Goal: Ask a question: Seek information or help from site administrators or community

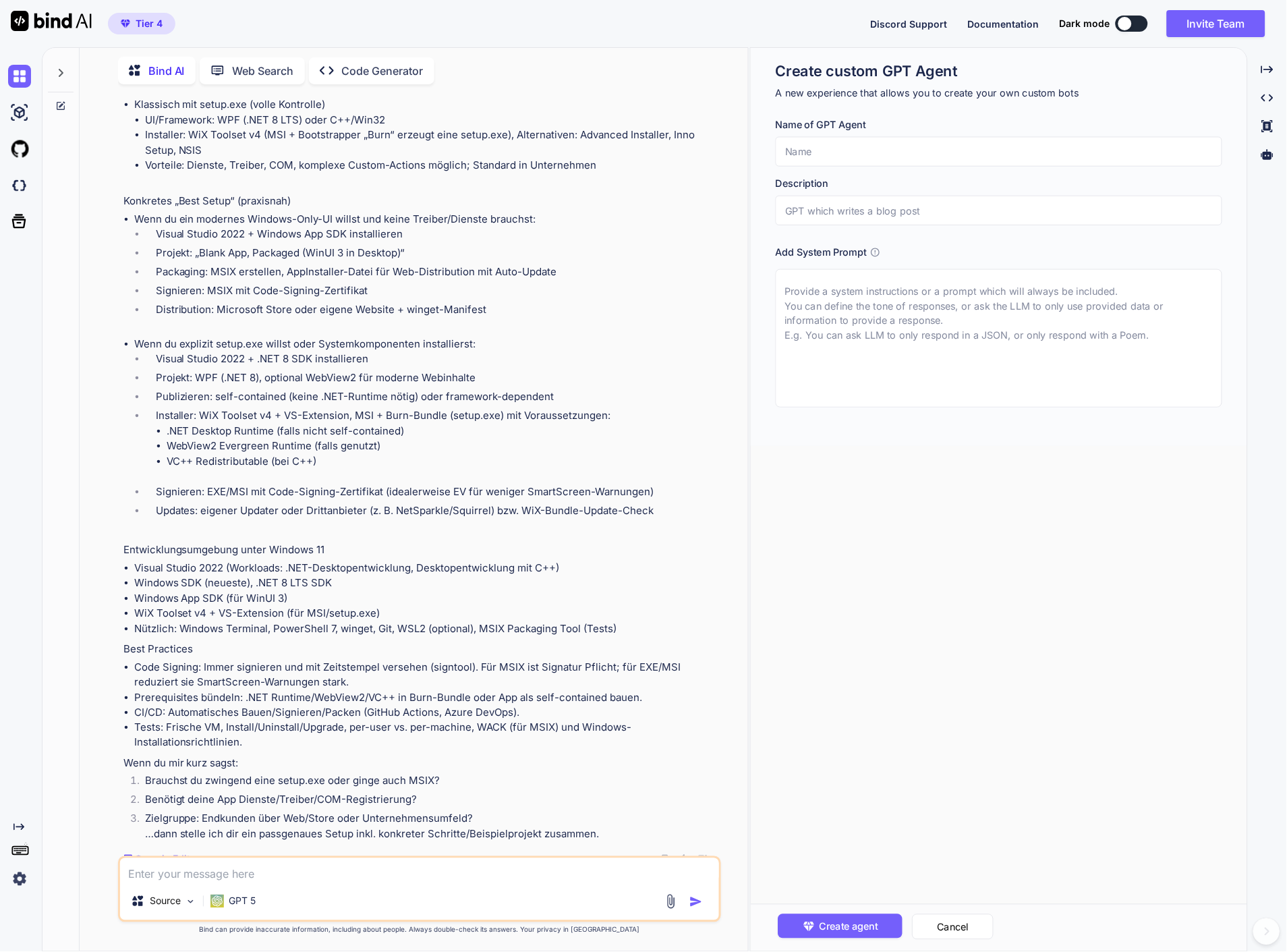
scroll to position [232, 0]
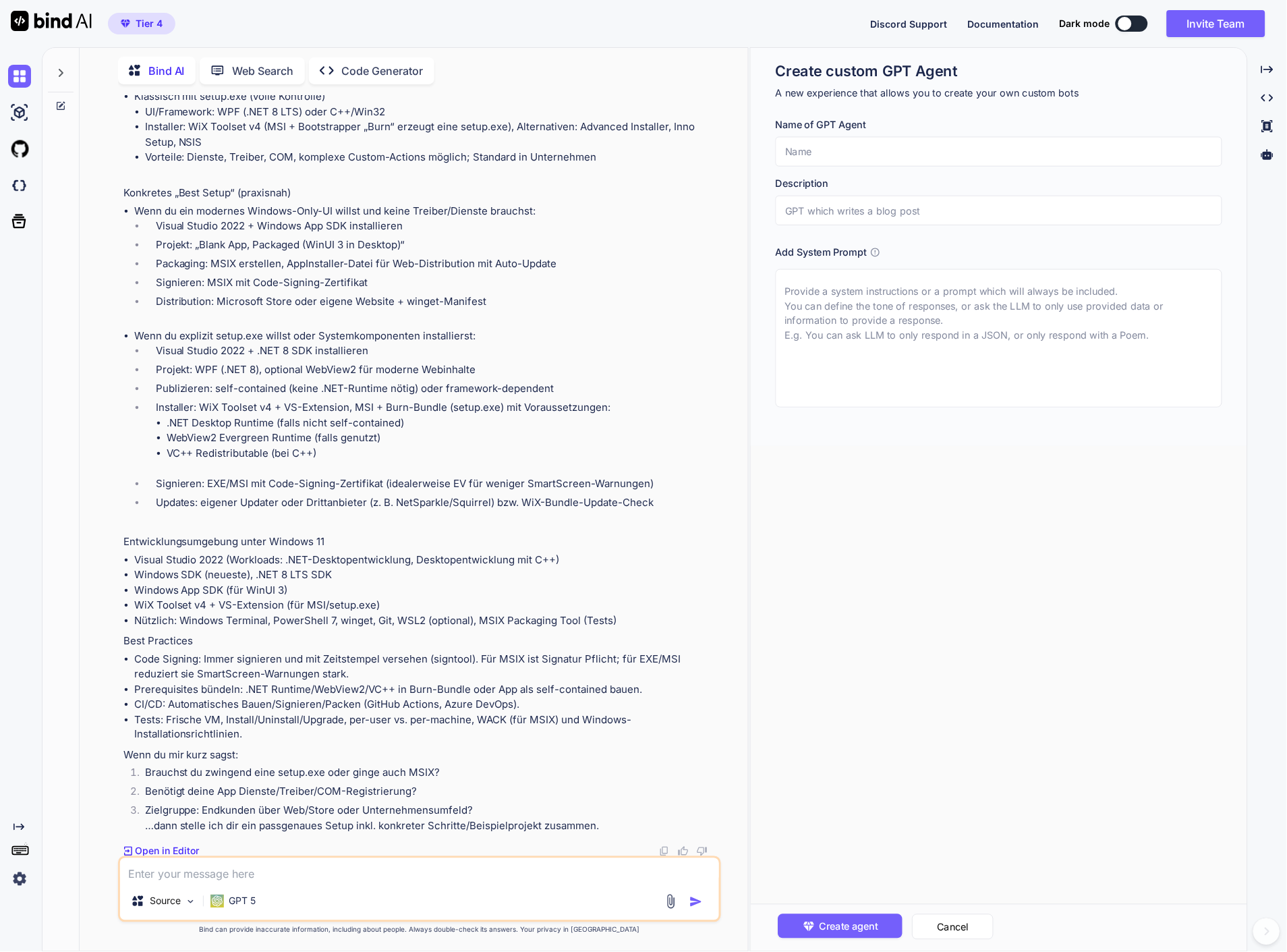
click at [165, 869] on textarea at bounding box center [420, 870] width 599 height 24
click at [236, 864] on textarea at bounding box center [420, 870] width 599 height 24
type textarea "ich kenne msix überhaupt nicht"
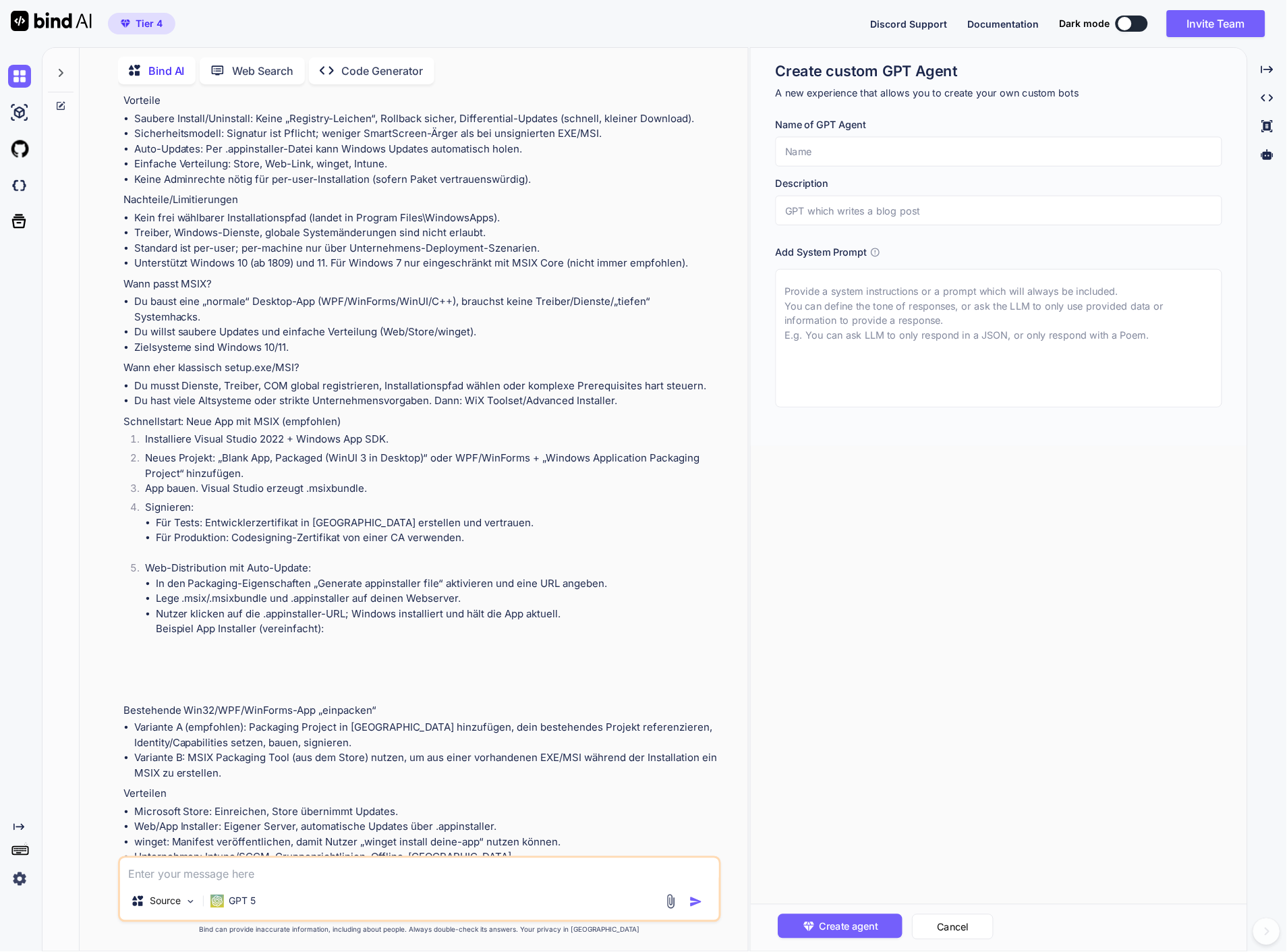
scroll to position [1421, 0]
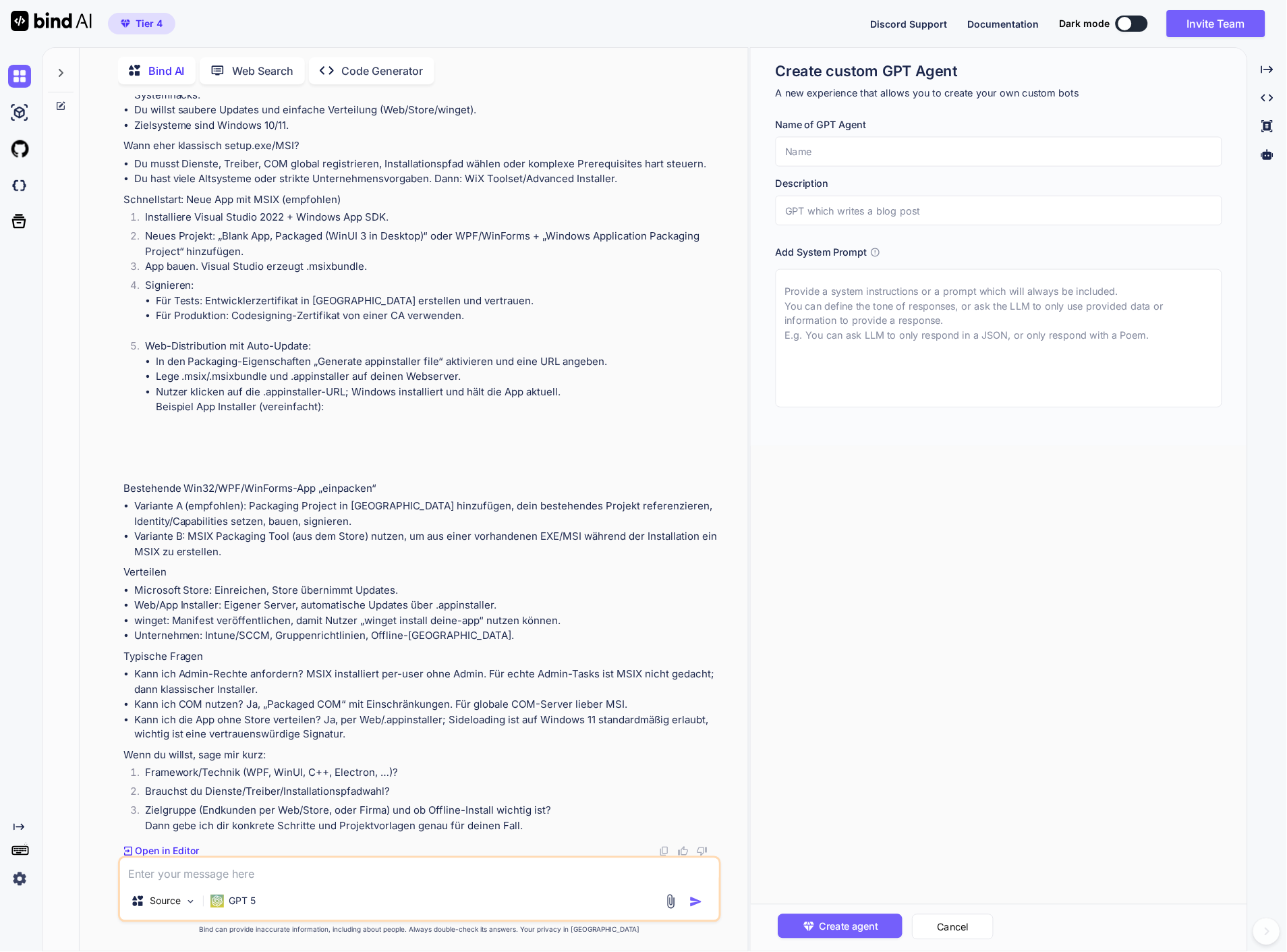
click at [214, 879] on textarea at bounding box center [420, 870] width 599 height 24
type textarea "mal die grundsätzliche frage. lohnt es sich noch windows apps zu erstellen, ode…"
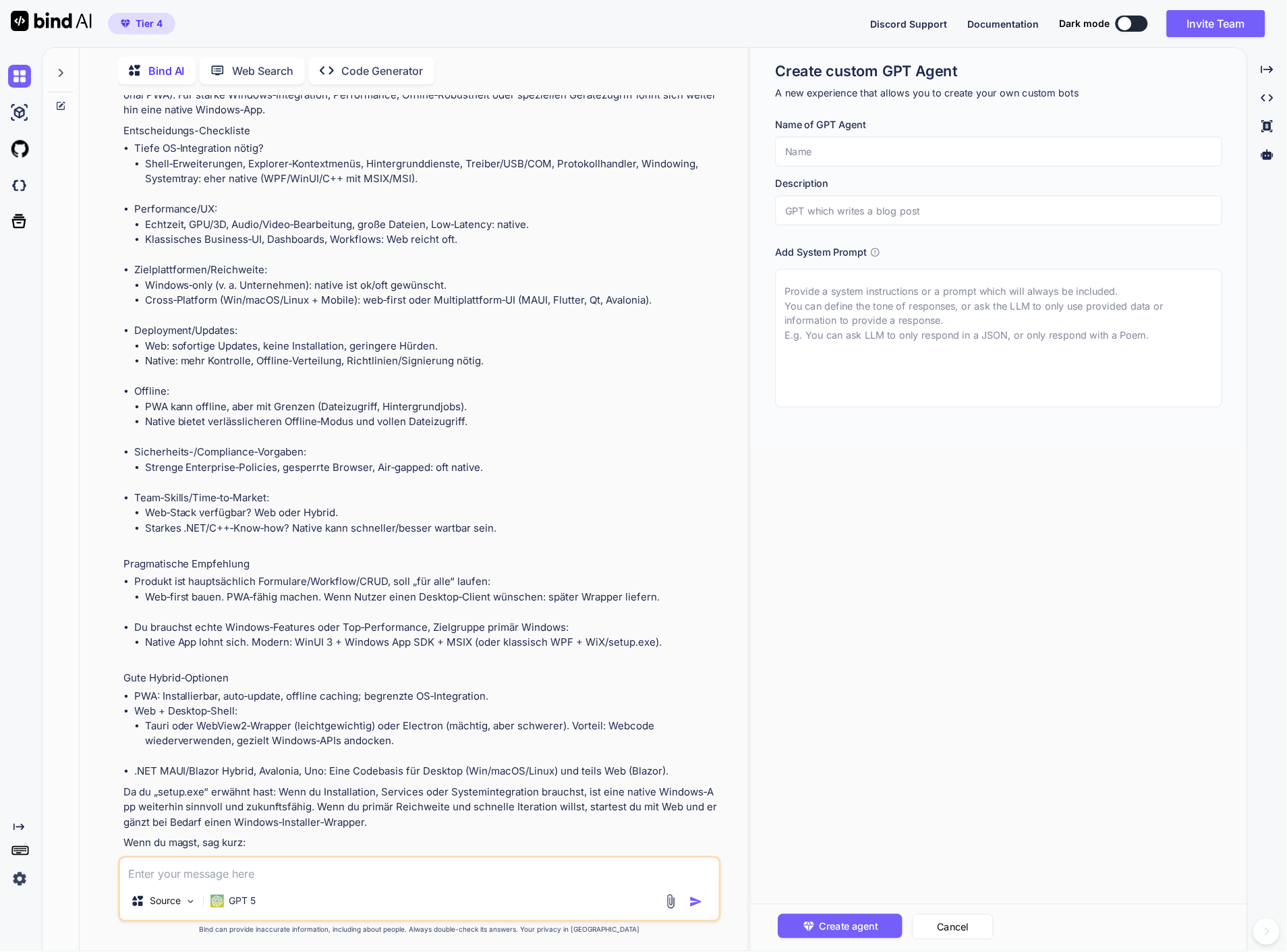
scroll to position [2370, 0]
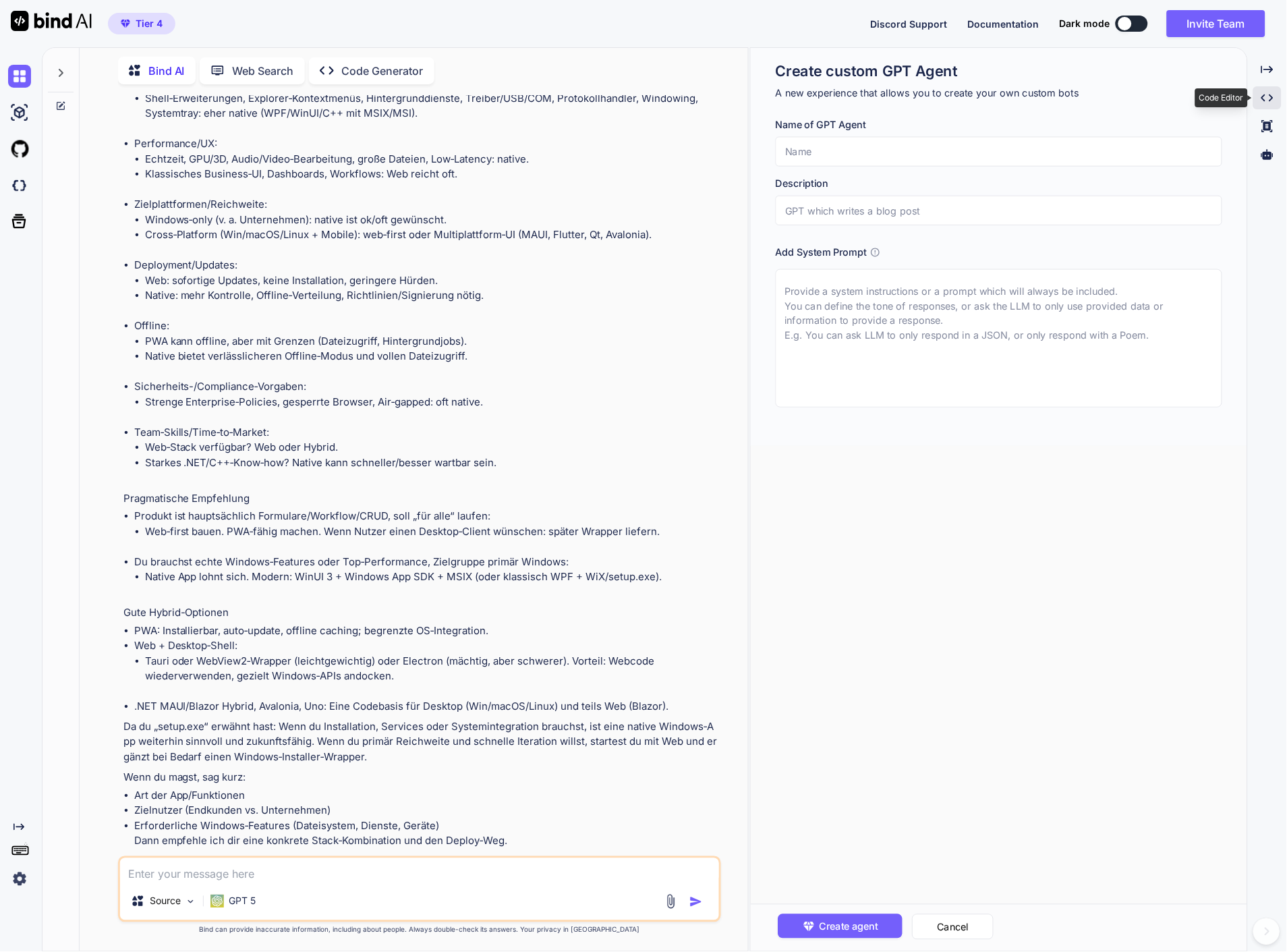
click at [1264, 96] on icon at bounding box center [1268, 98] width 12 height 7
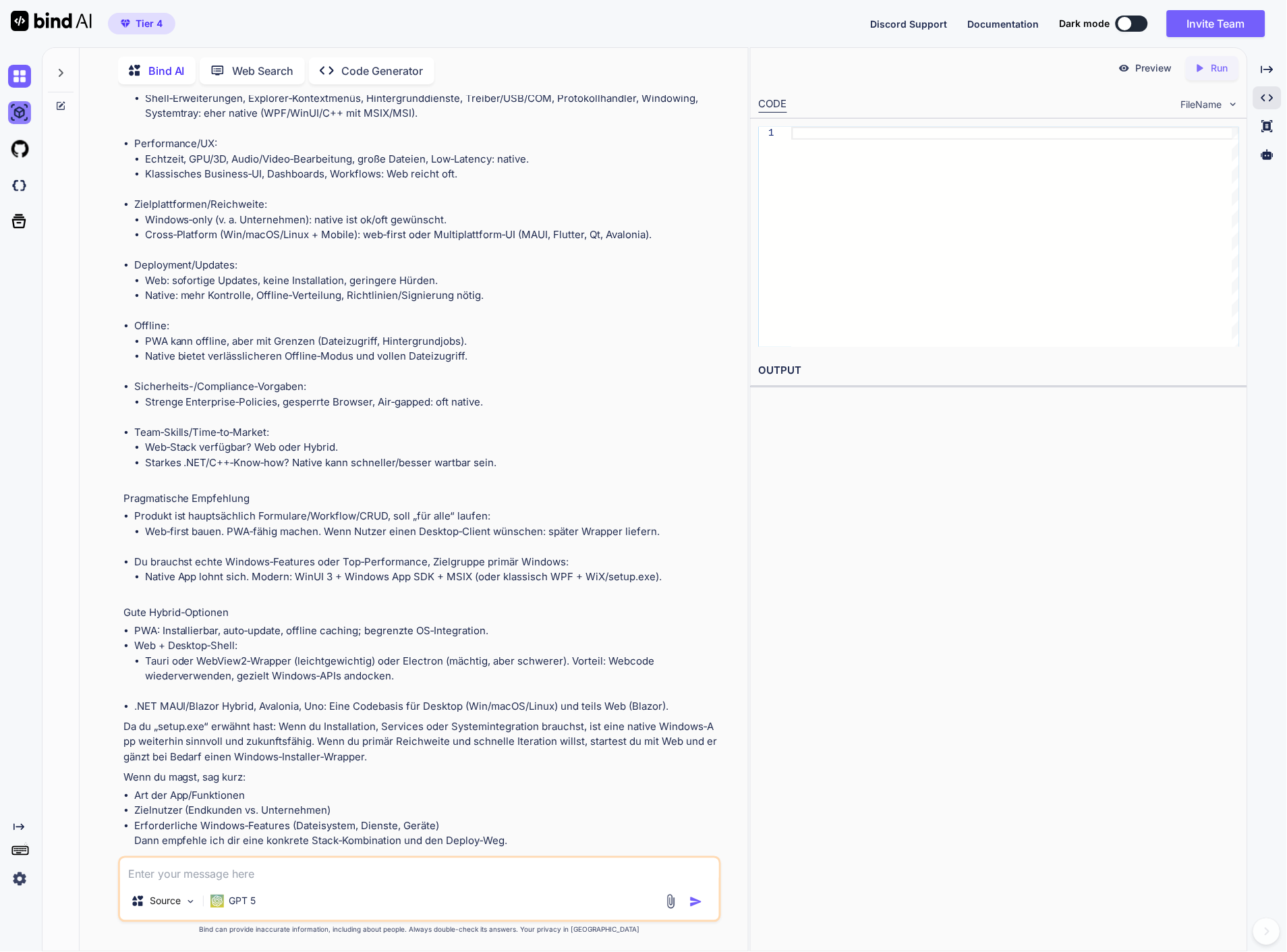
click at [17, 110] on img at bounding box center [20, 113] width 23 height 23
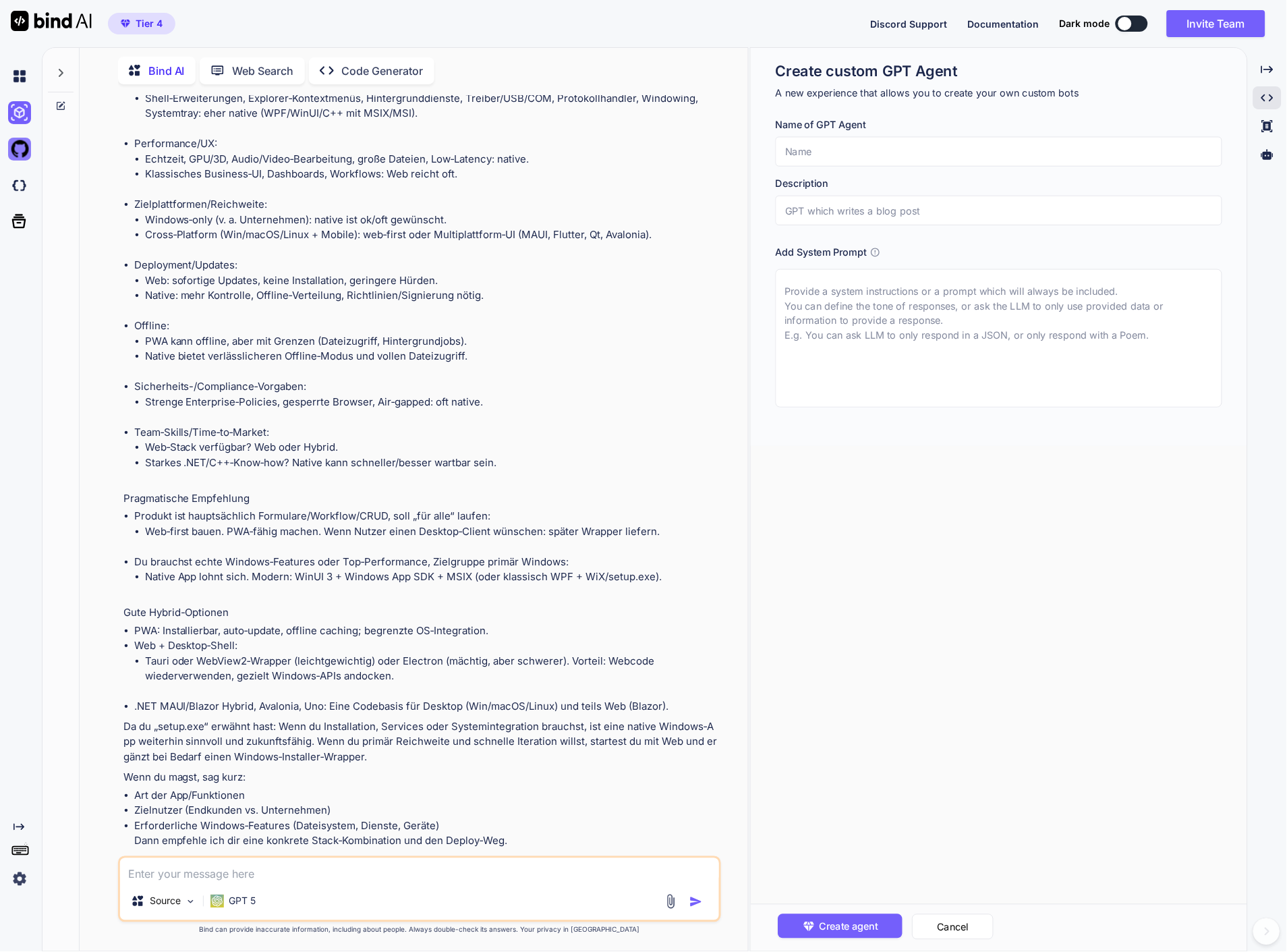
click at [17, 149] on img at bounding box center [20, 149] width 23 height 23
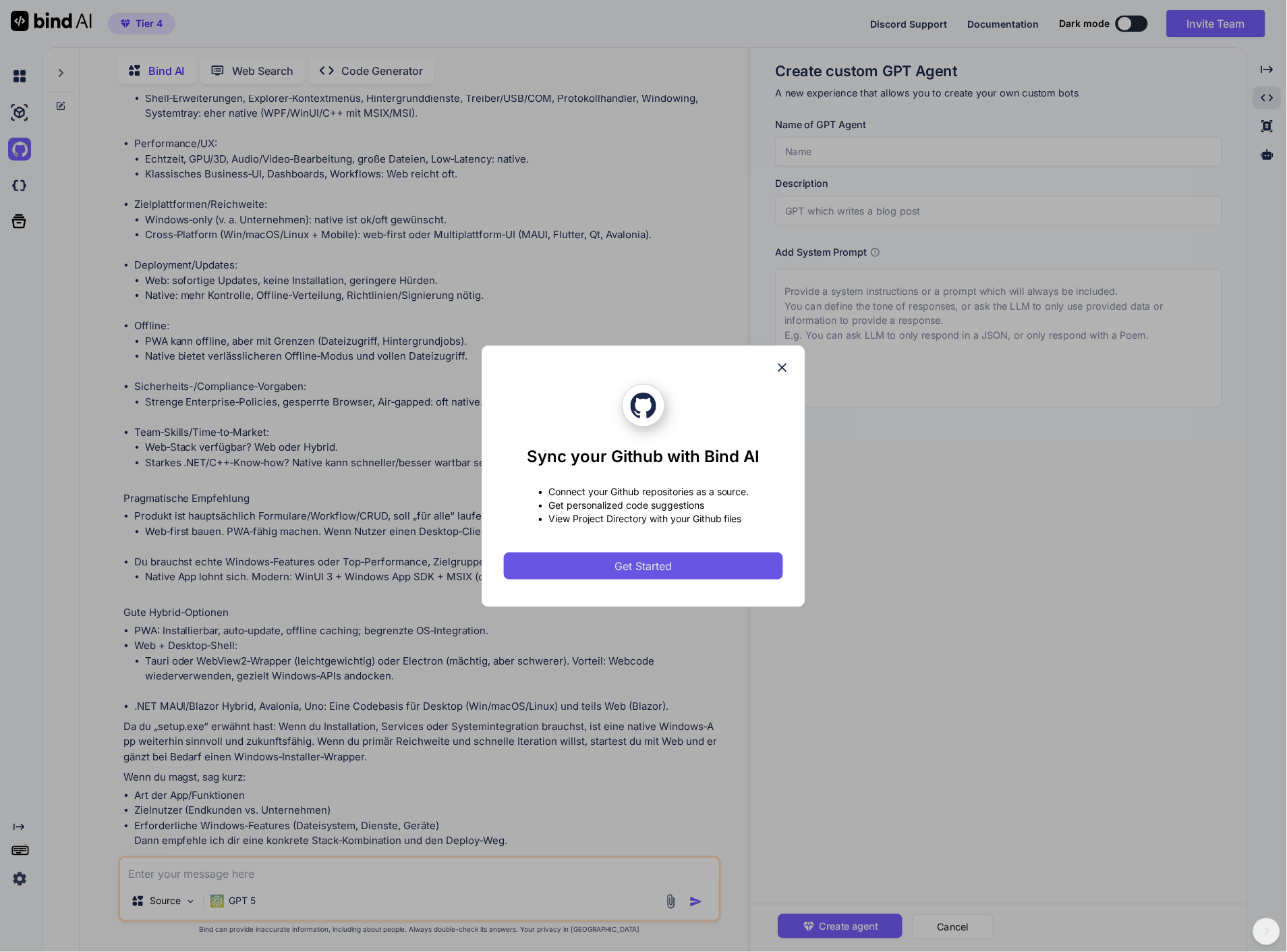
click at [711, 568] on button "Get Started" at bounding box center [644, 566] width 279 height 27
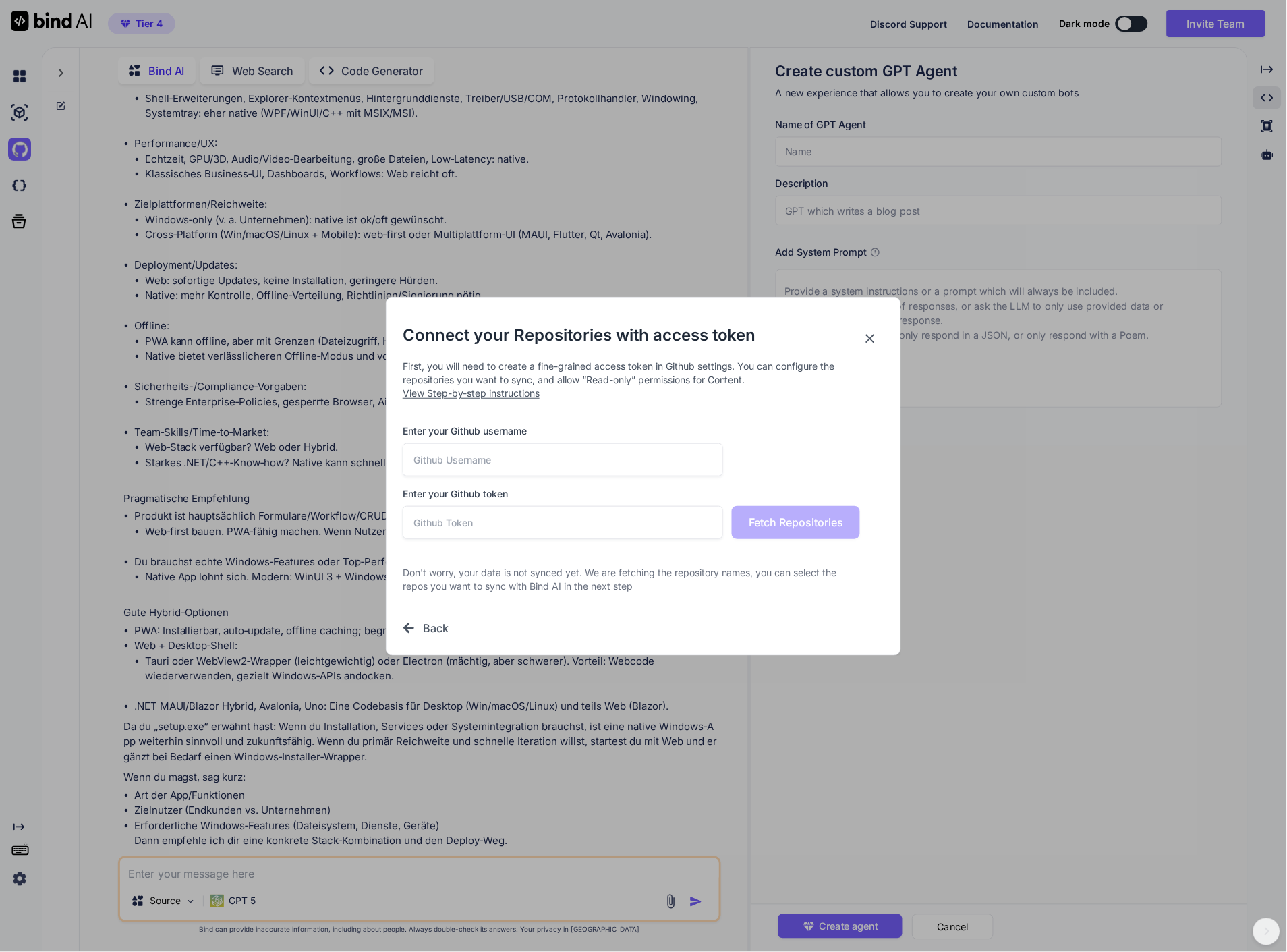
click at [549, 459] on input "text" at bounding box center [563, 460] width 321 height 33
click at [873, 338] on icon at bounding box center [870, 339] width 15 height 15
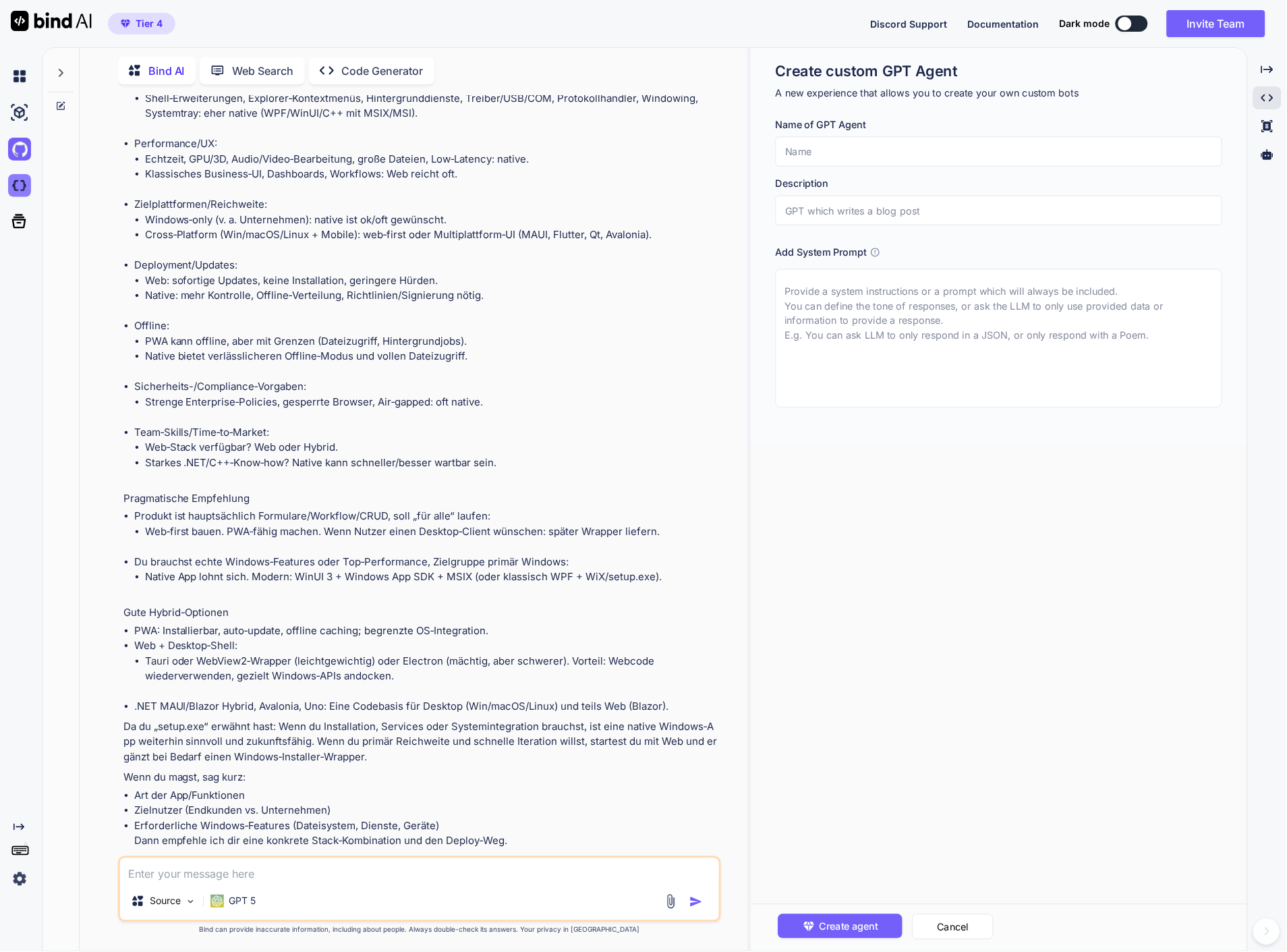
click at [19, 187] on img at bounding box center [20, 186] width 23 height 23
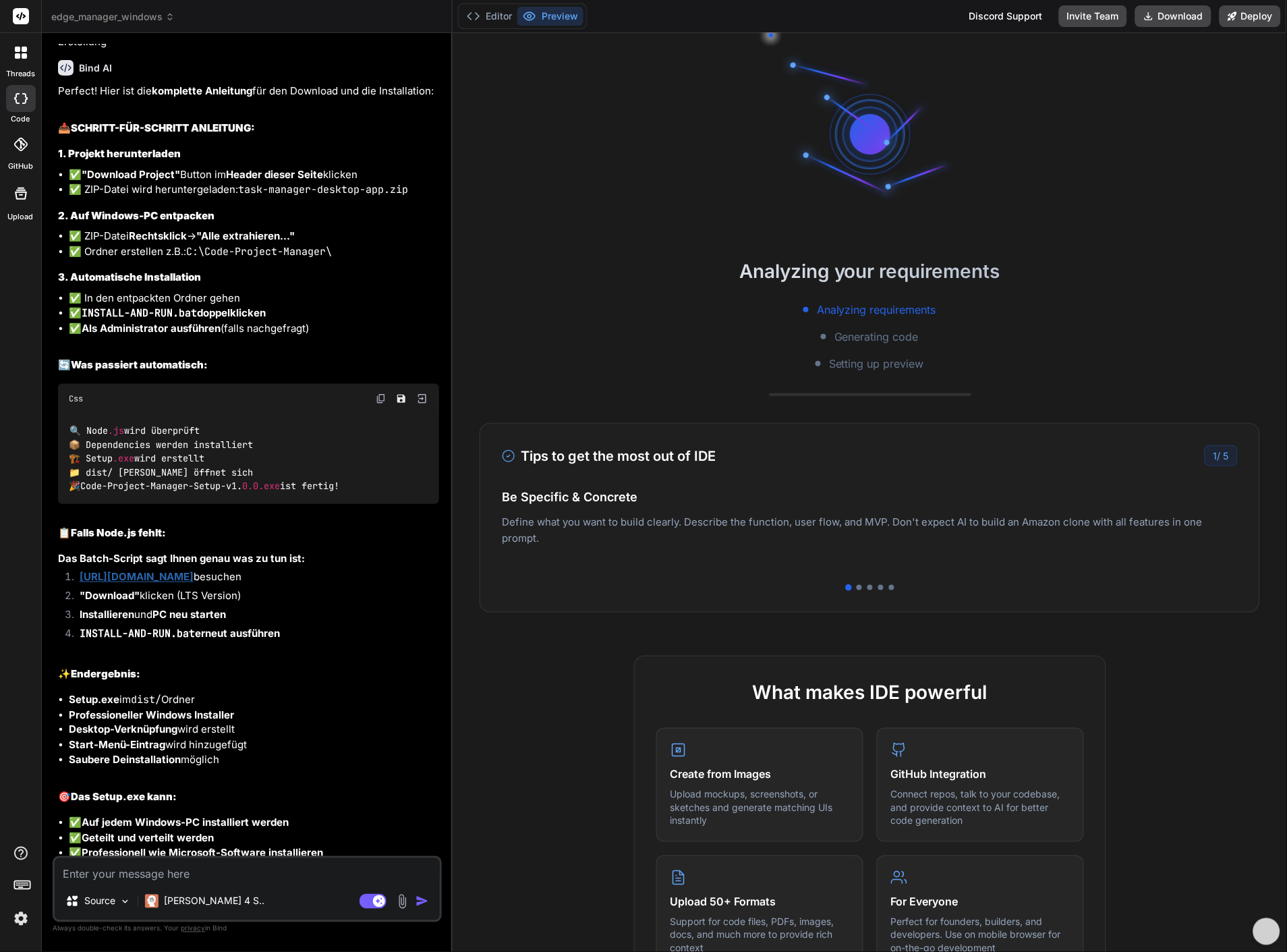
scroll to position [4763, 0]
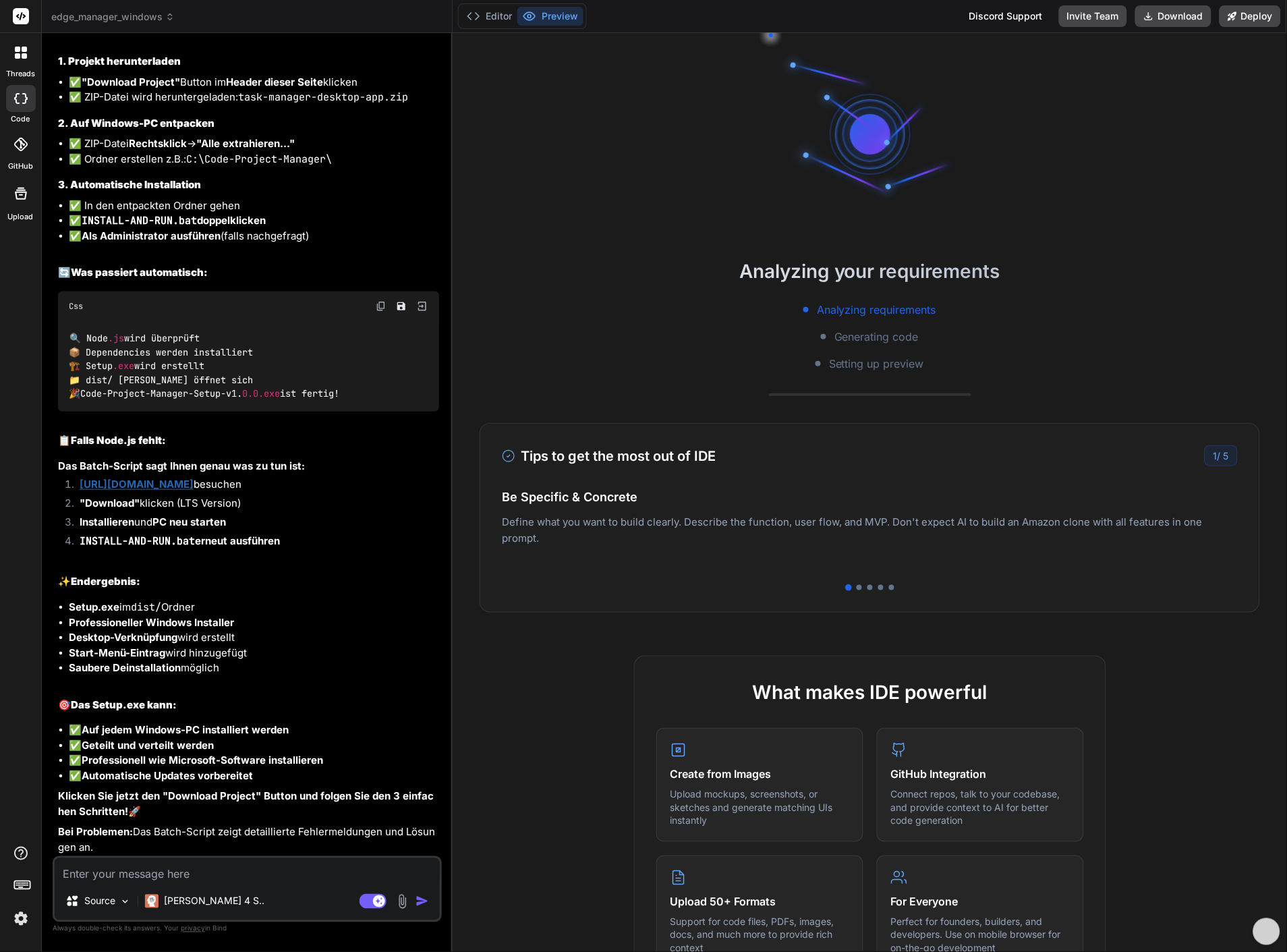
click at [157, 11] on span "edge_manager_windows" at bounding box center [113, 17] width 124 height 13
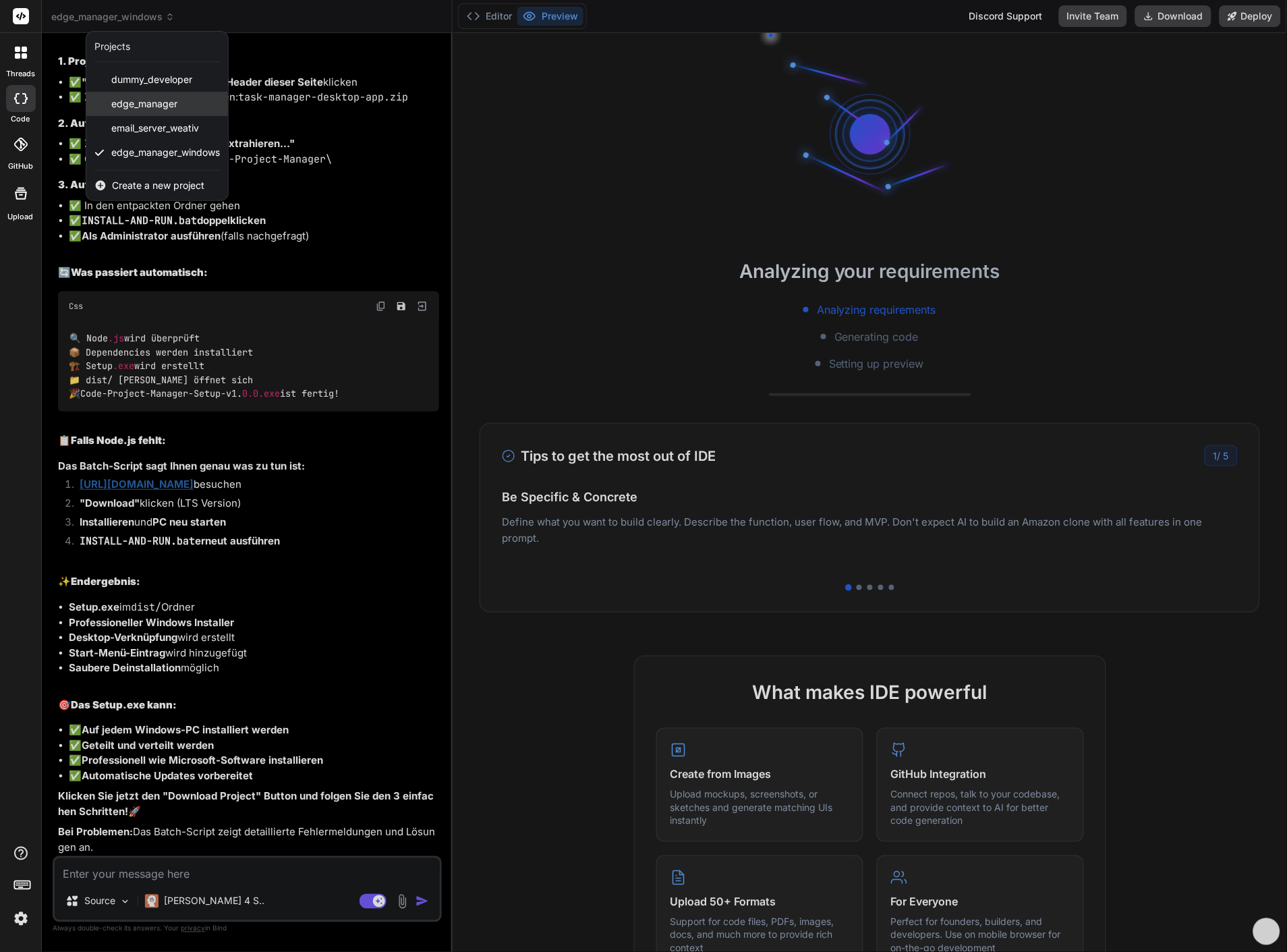
click at [164, 101] on span "edge_manager" at bounding box center [144, 104] width 66 height 13
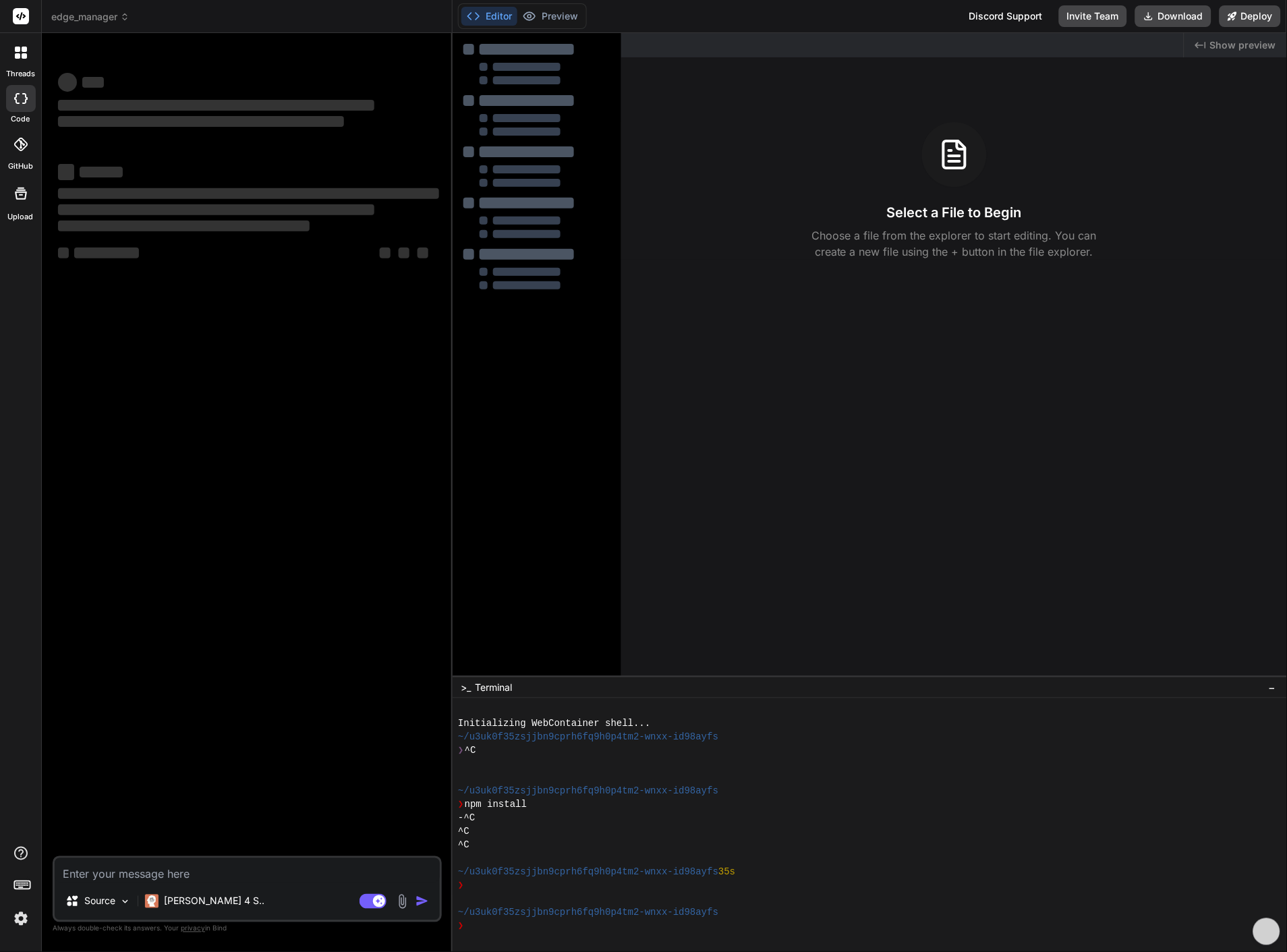
scroll to position [0, 0]
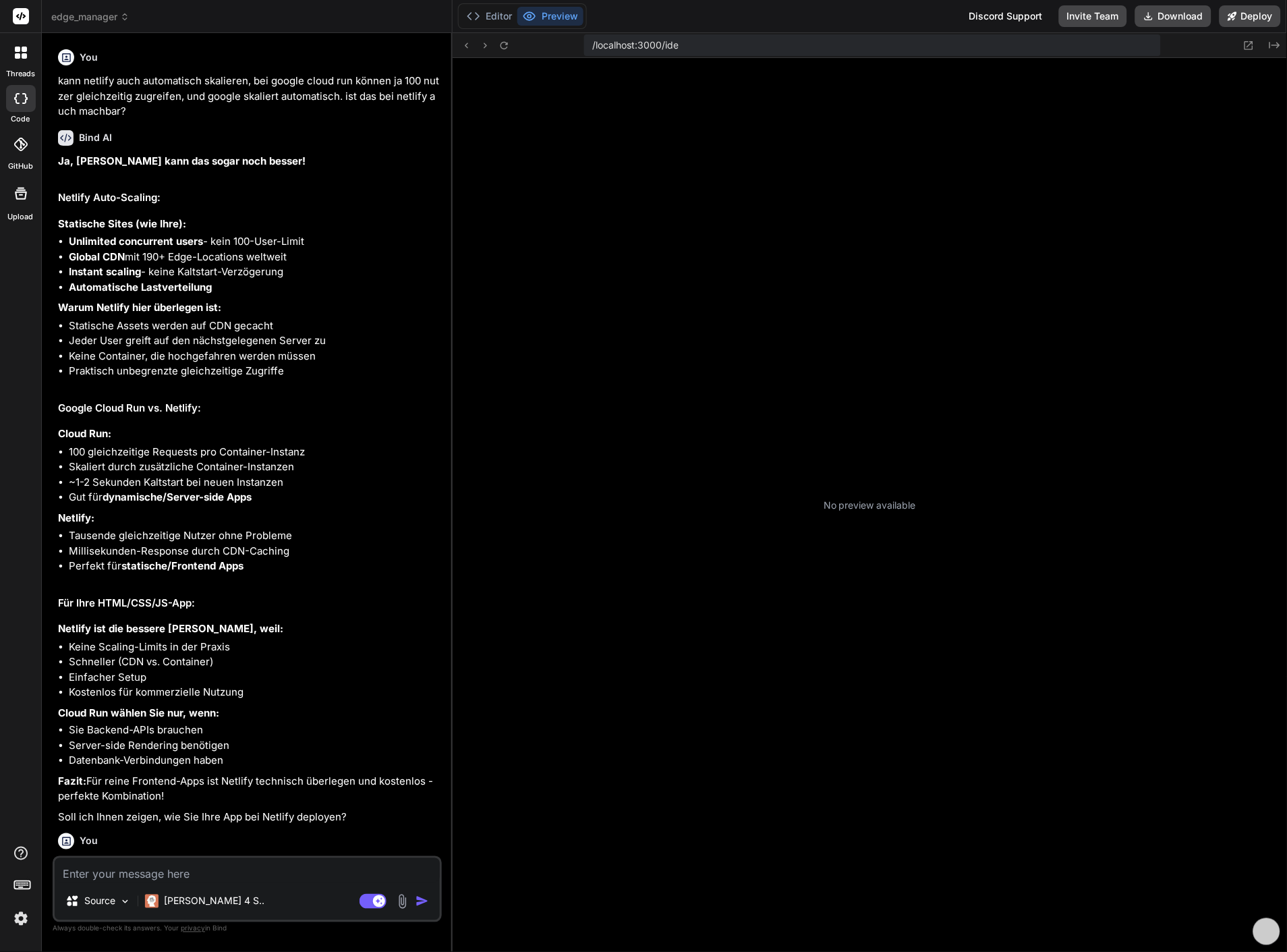
type textarea "x"
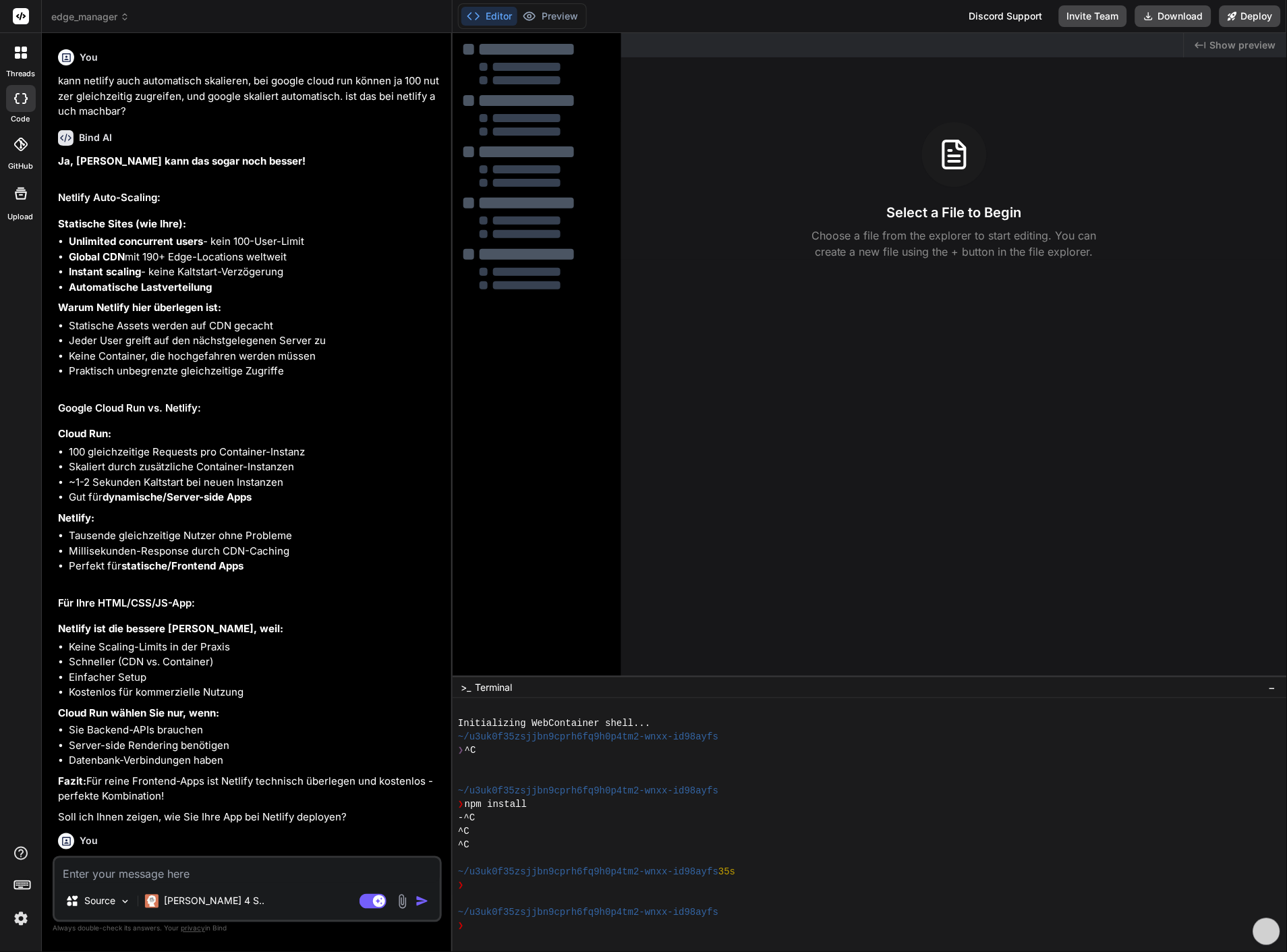
click at [115, 19] on span "edge_manager" at bounding box center [91, 17] width 78 height 13
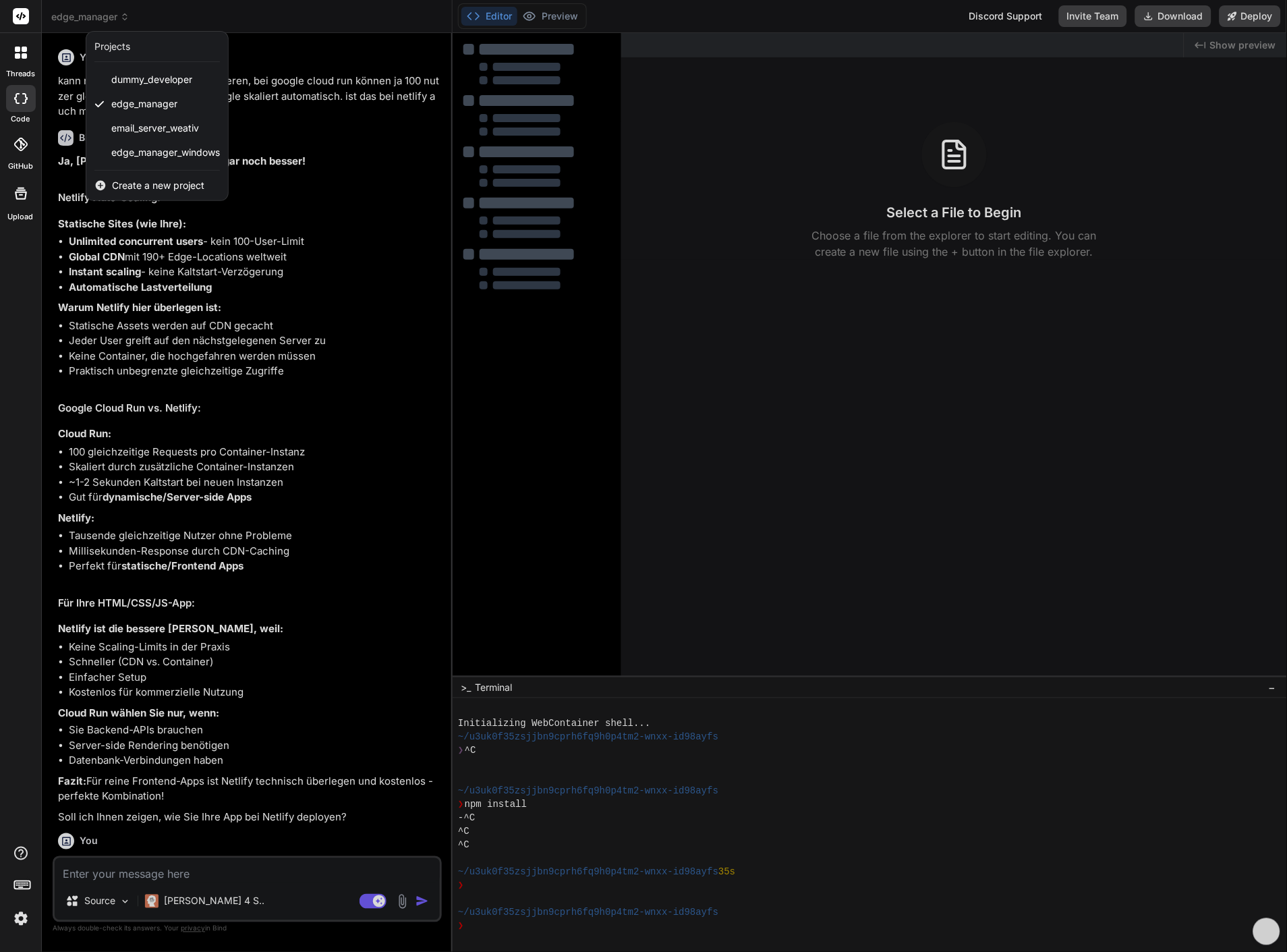
click at [423, 363] on div at bounding box center [644, 476] width 1287 height 952
